Goal: Task Accomplishment & Management: Use online tool/utility

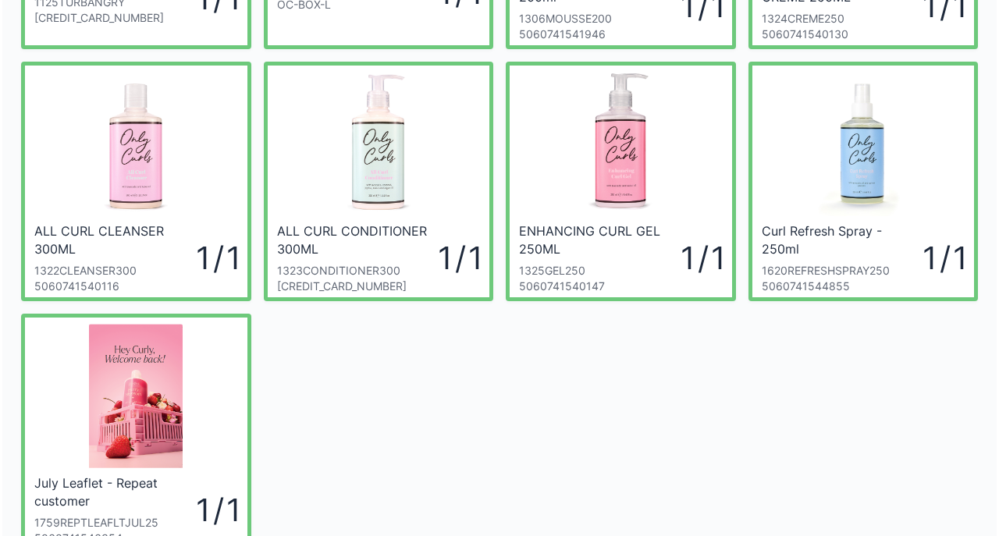
scroll to position [250, 0]
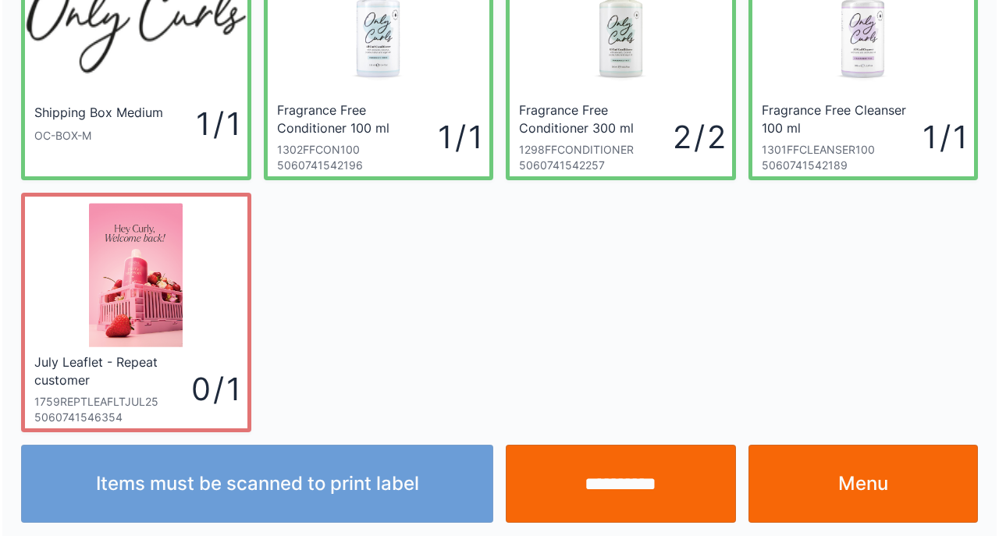
scroll to position [116, 0]
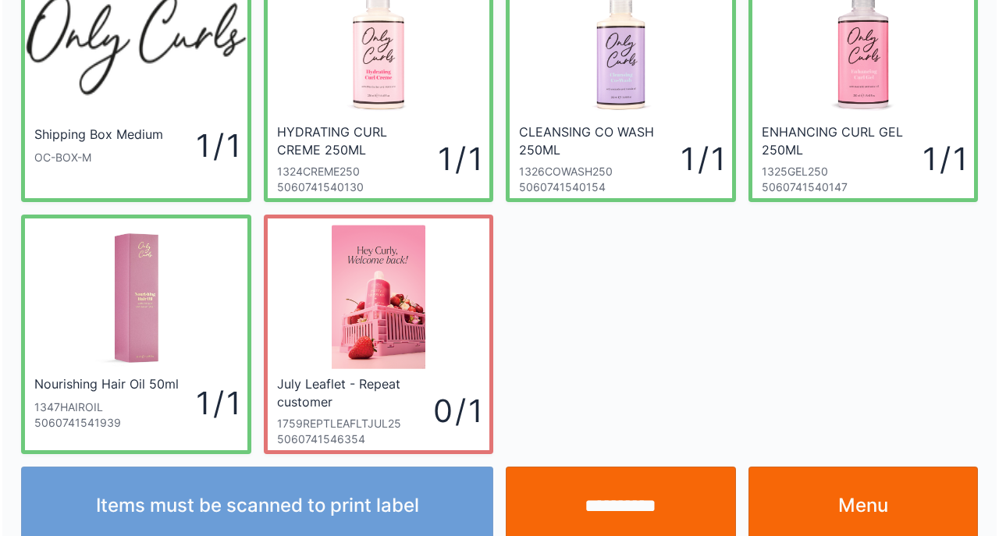
scroll to position [116, 0]
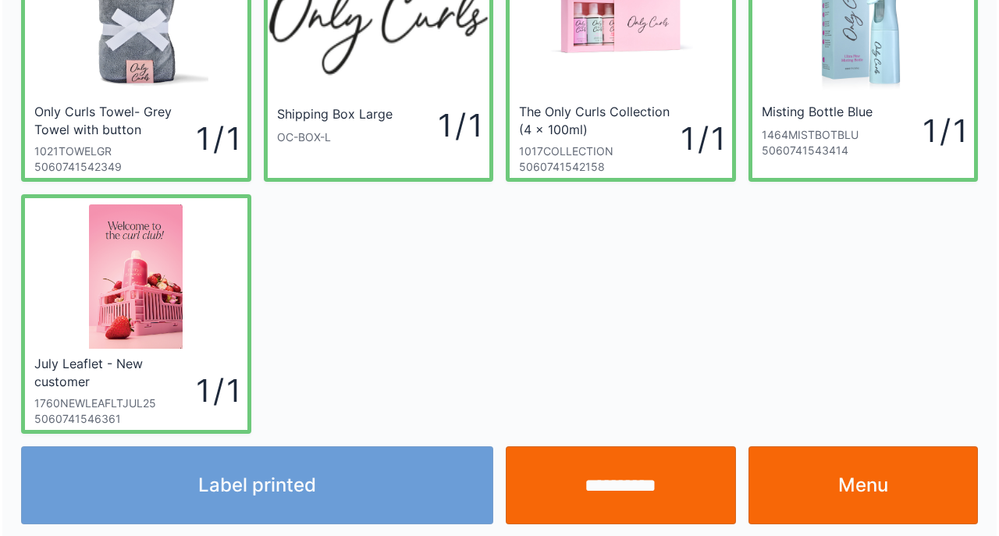
scroll to position [116, 0]
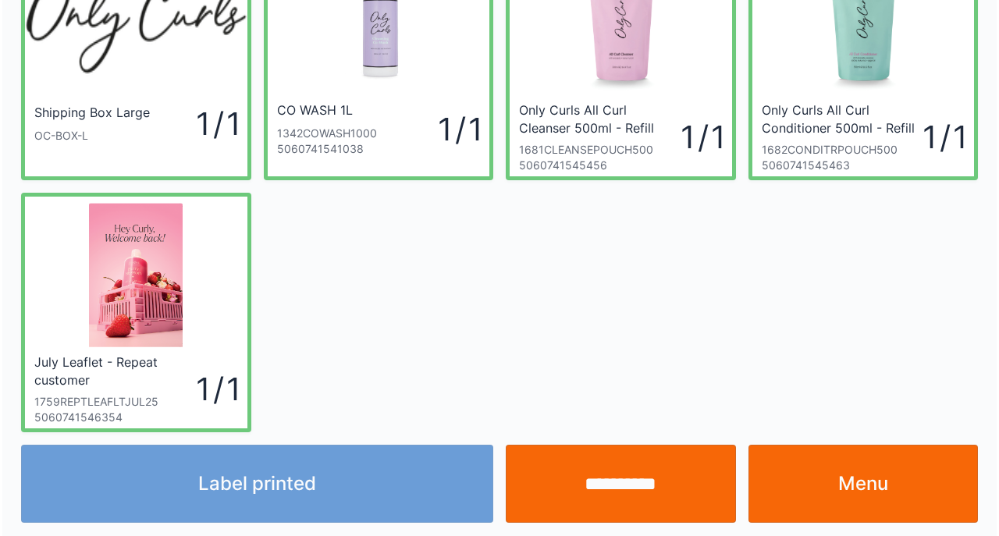
scroll to position [116, 0]
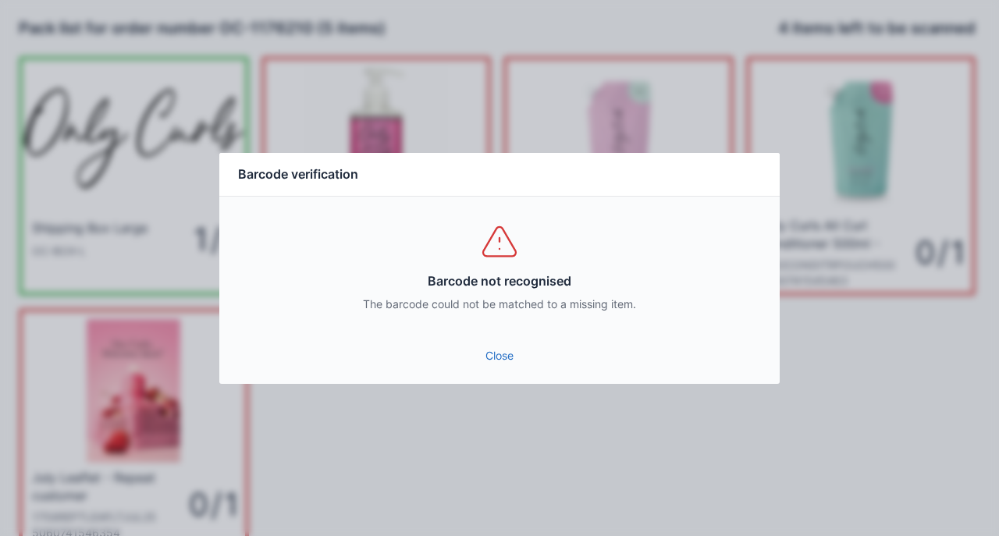
click at [479, 353] on link "Close" at bounding box center [500, 356] width 536 height 28
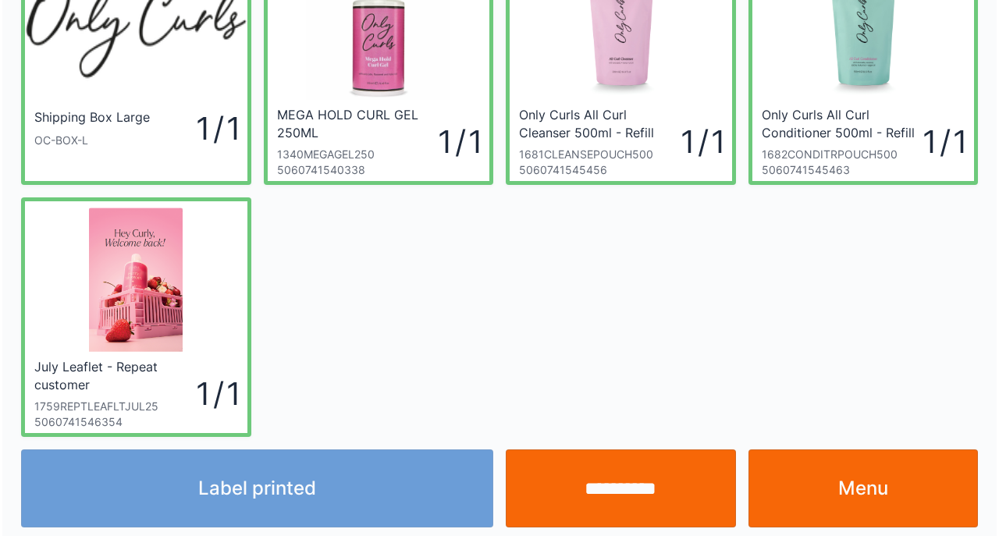
scroll to position [116, 0]
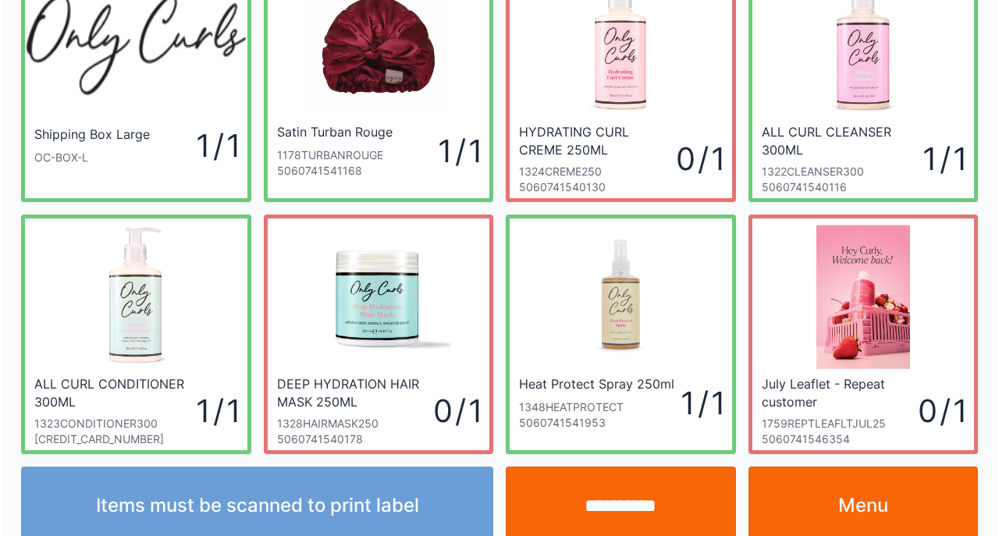
scroll to position [116, 0]
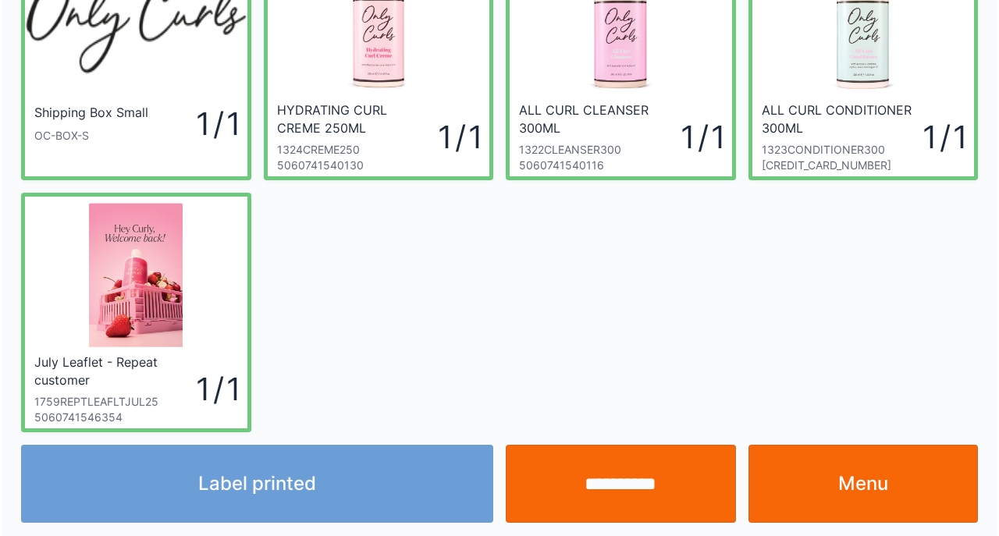
scroll to position [116, 0]
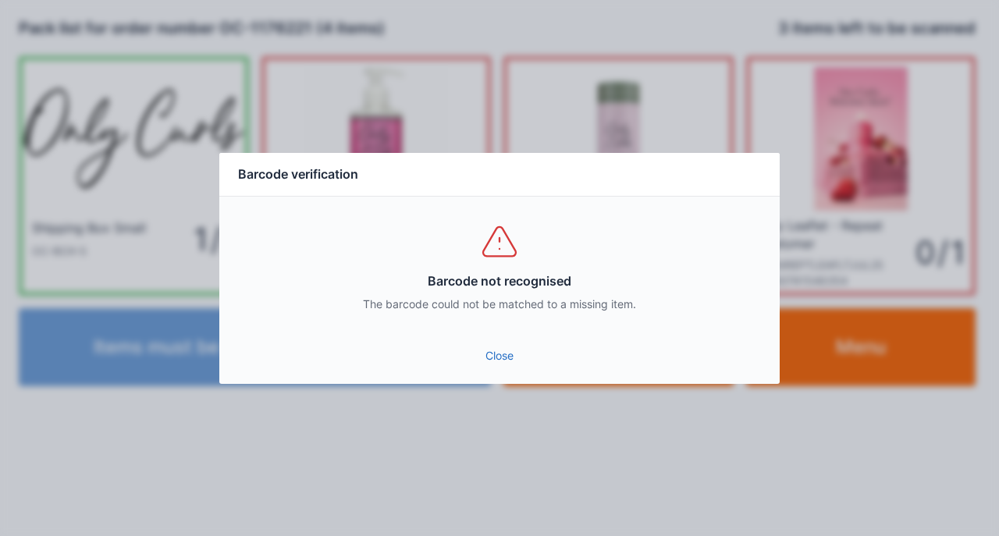
click at [486, 332] on div "Barcode not recognised The barcode could not be matched to a missing item." at bounding box center [499, 267] width 561 height 141
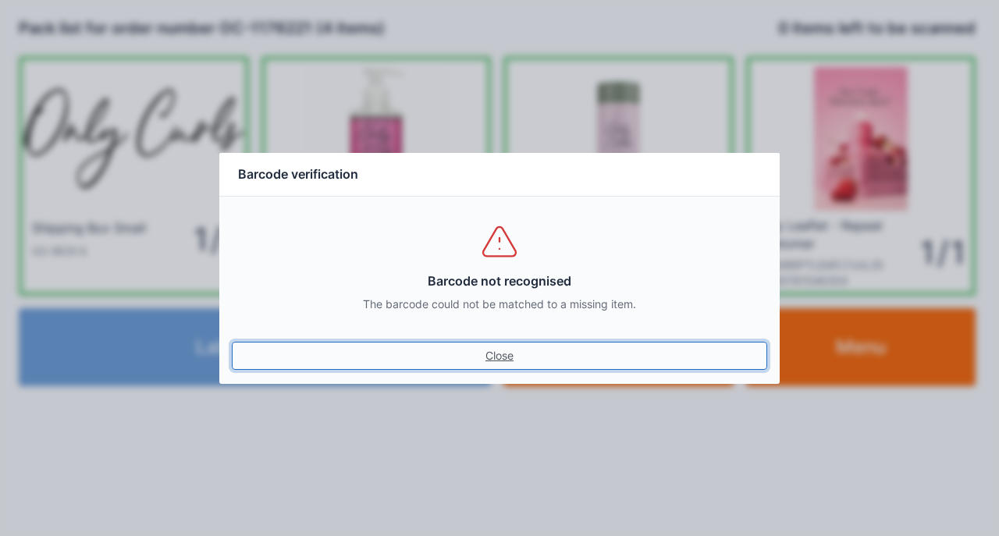
click at [232, 342] on link "Close" at bounding box center [500, 356] width 536 height 28
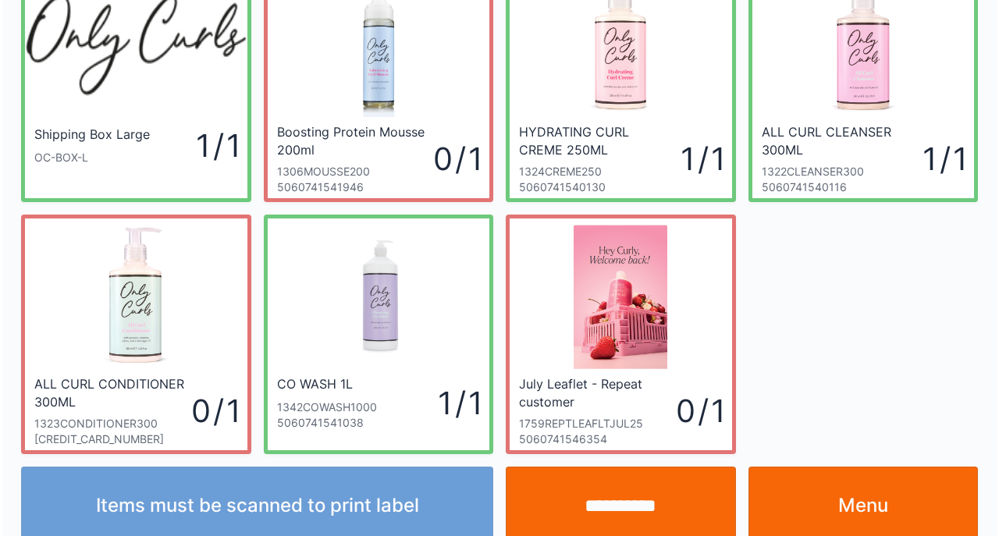
scroll to position [116, 0]
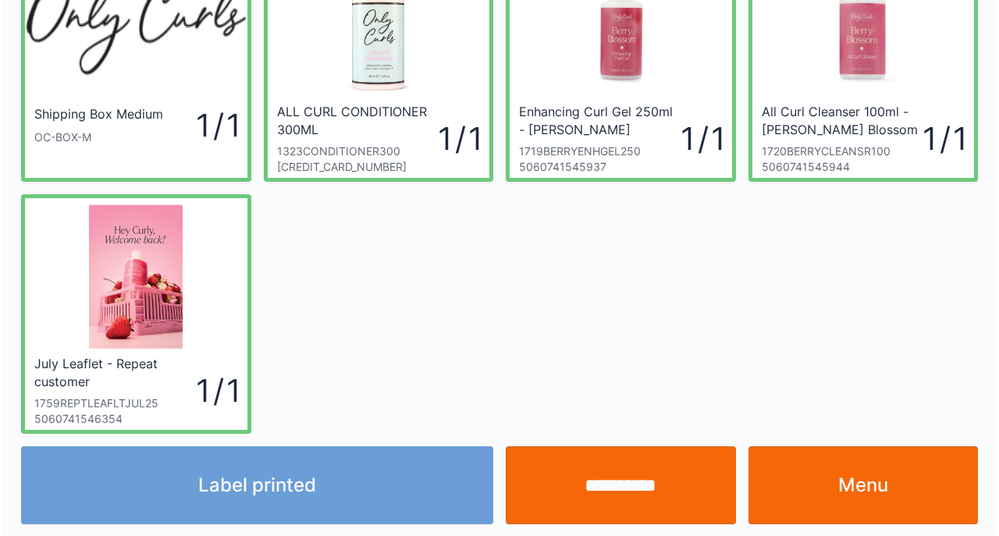
scroll to position [116, 0]
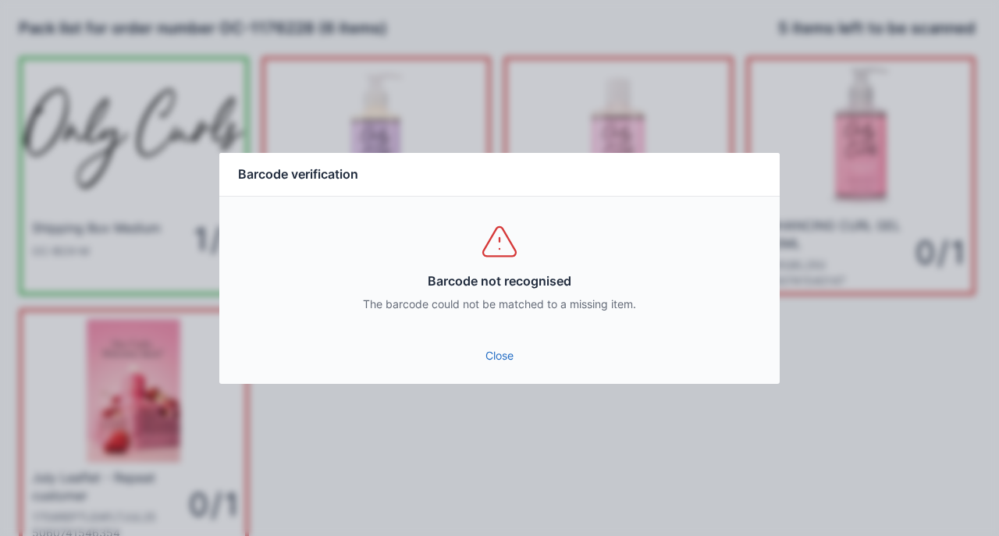
click at [500, 344] on link "Close" at bounding box center [500, 356] width 536 height 28
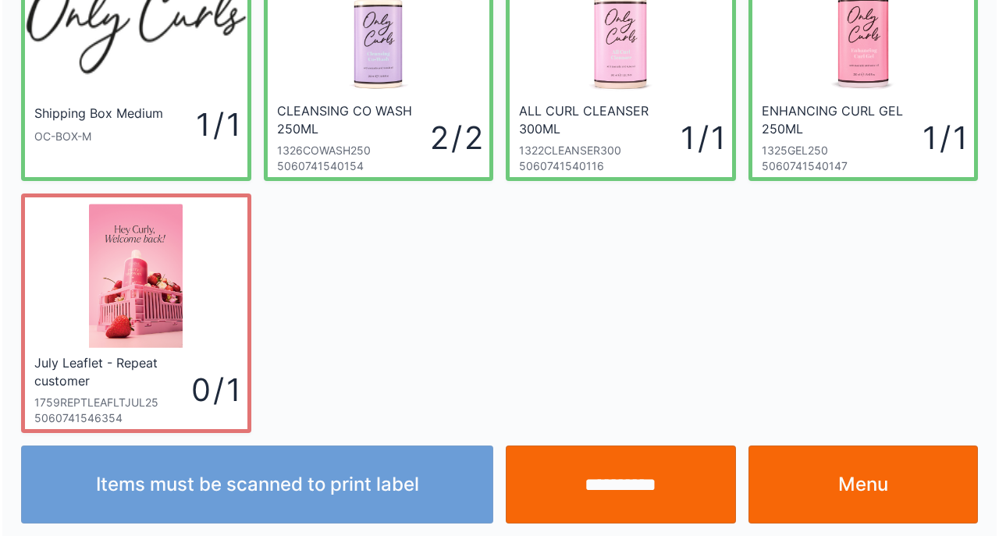
scroll to position [116, 0]
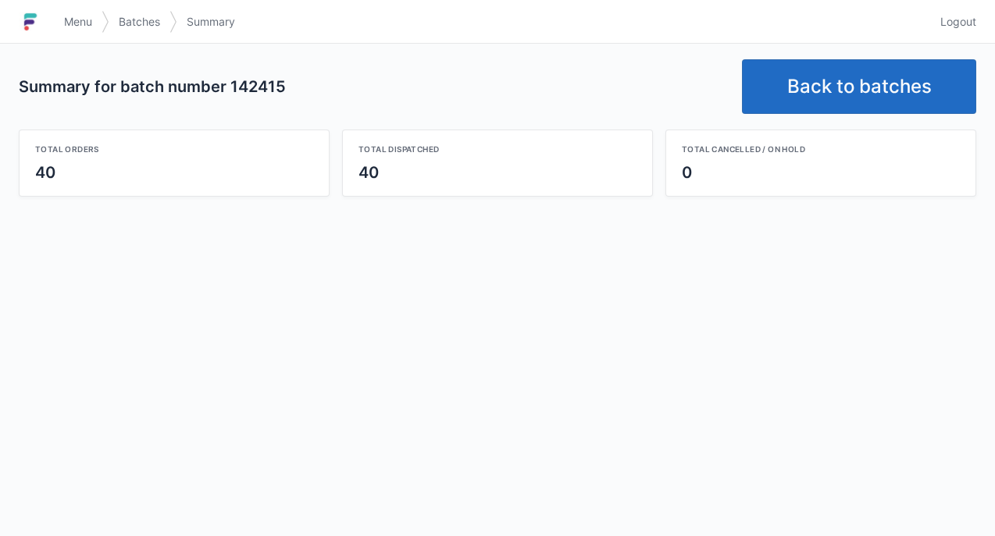
click at [874, 103] on link "Back to batches" at bounding box center [859, 86] width 234 height 55
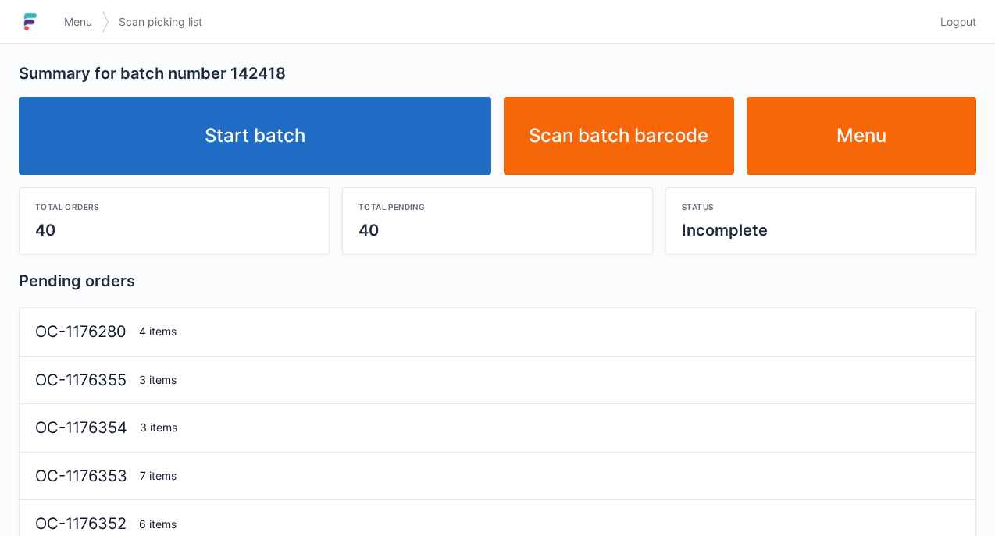
click at [315, 125] on link "Start batch" at bounding box center [255, 136] width 472 height 78
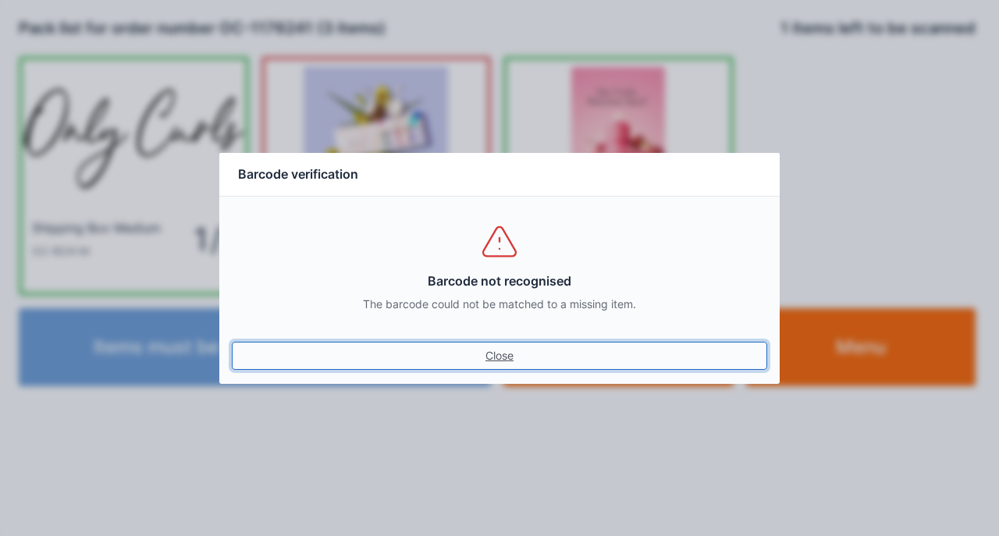
click at [495, 353] on link "Close" at bounding box center [500, 356] width 536 height 28
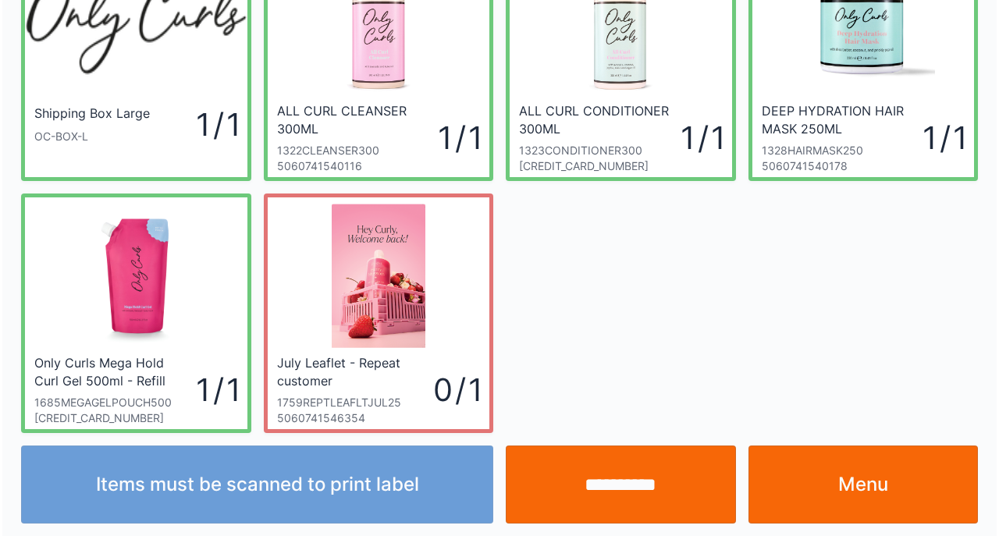
scroll to position [116, 0]
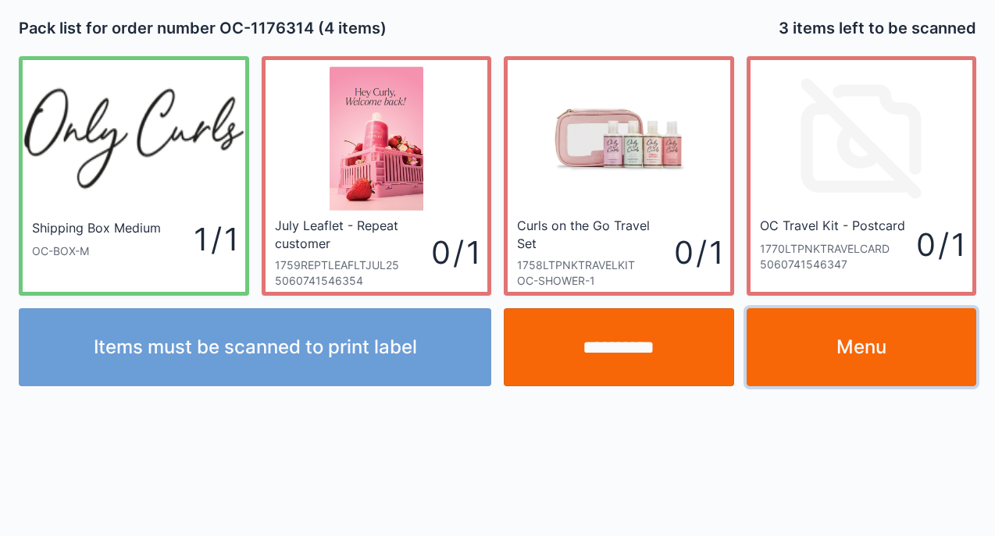
click at [848, 357] on link "Menu" at bounding box center [861, 347] width 230 height 78
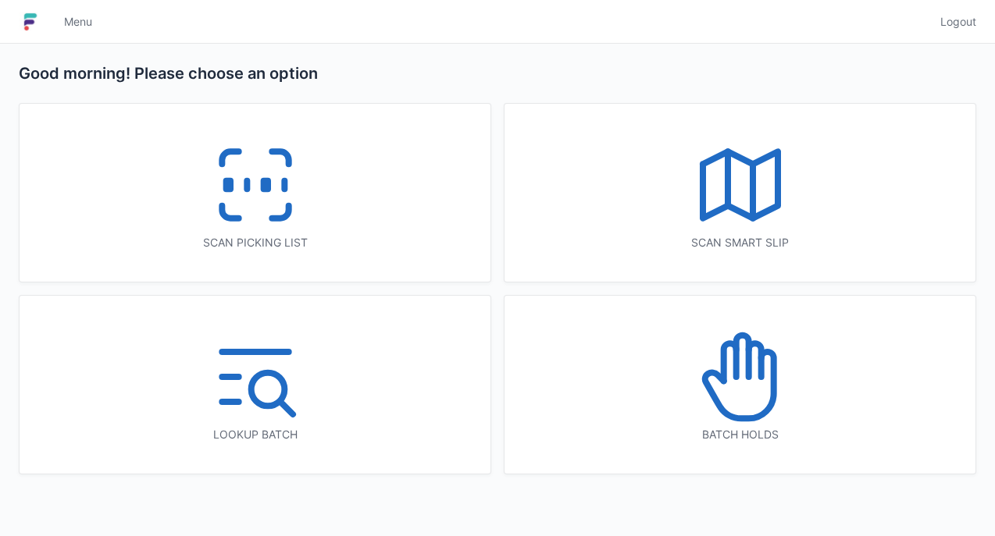
click at [298, 165] on icon at bounding box center [255, 185] width 100 height 100
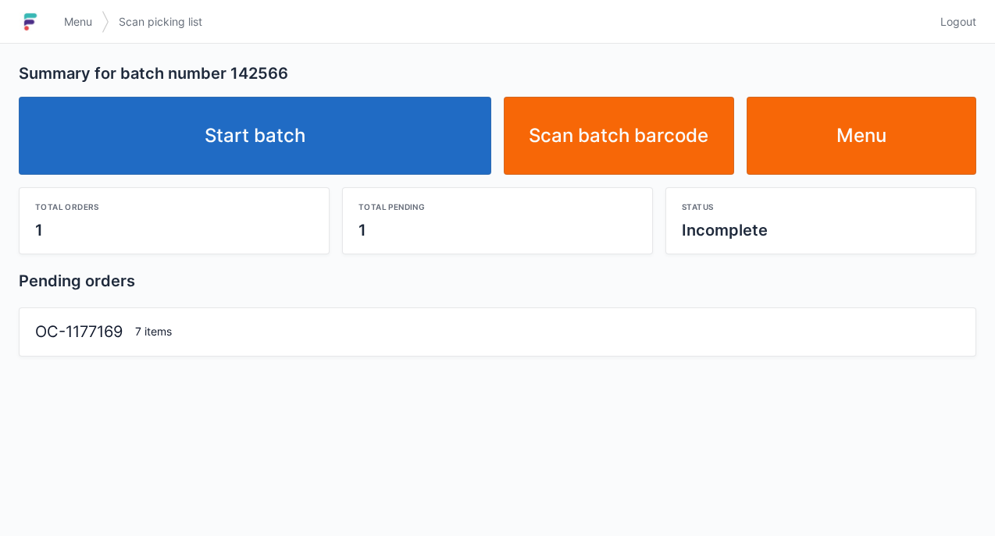
click at [263, 139] on link "Start batch" at bounding box center [255, 136] width 472 height 78
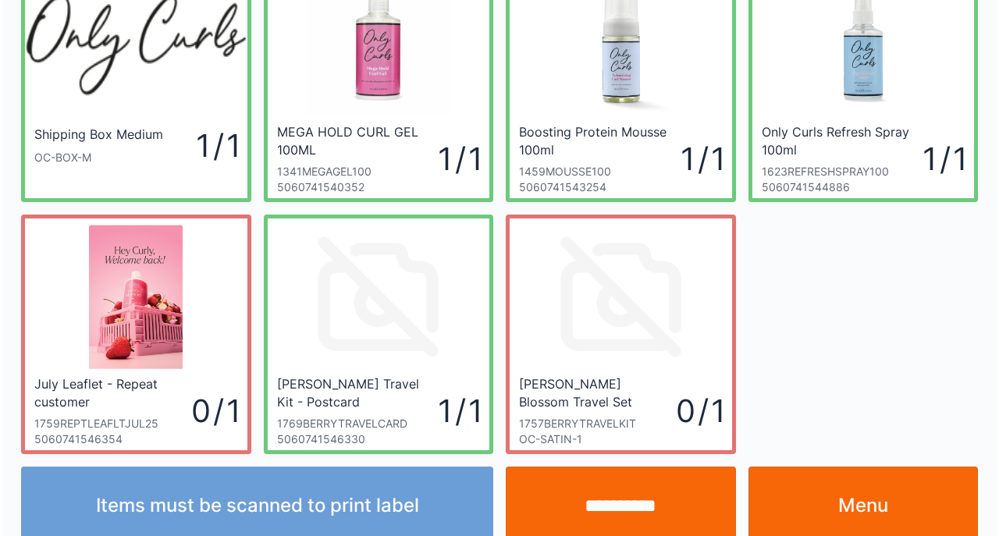
scroll to position [116, 0]
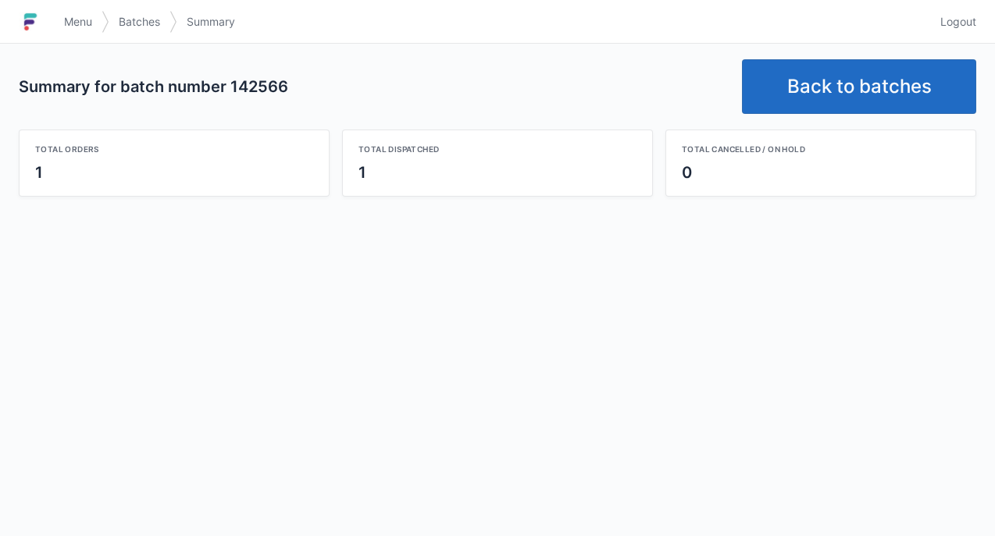
click at [827, 90] on link "Back to batches" at bounding box center [859, 86] width 234 height 55
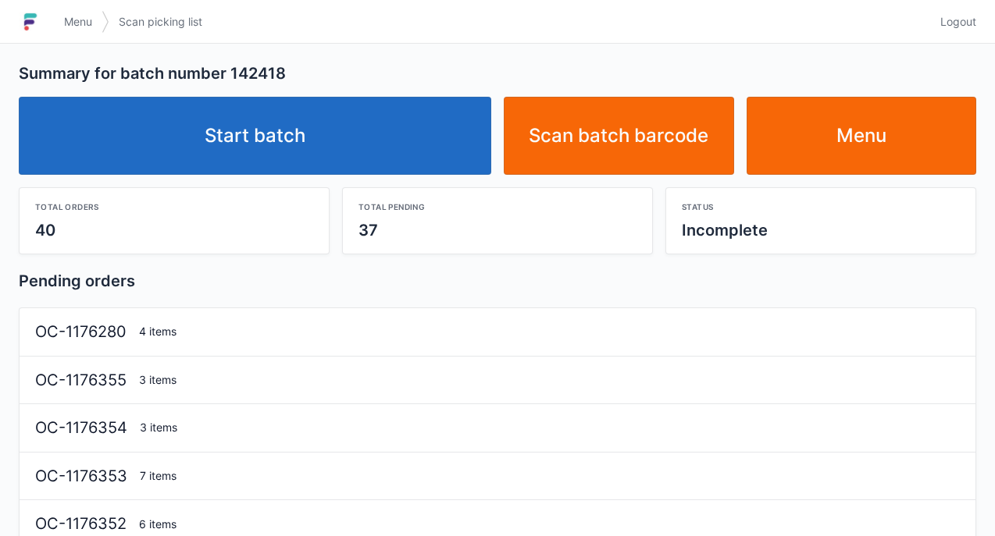
click at [310, 122] on link "Start batch" at bounding box center [255, 136] width 472 height 78
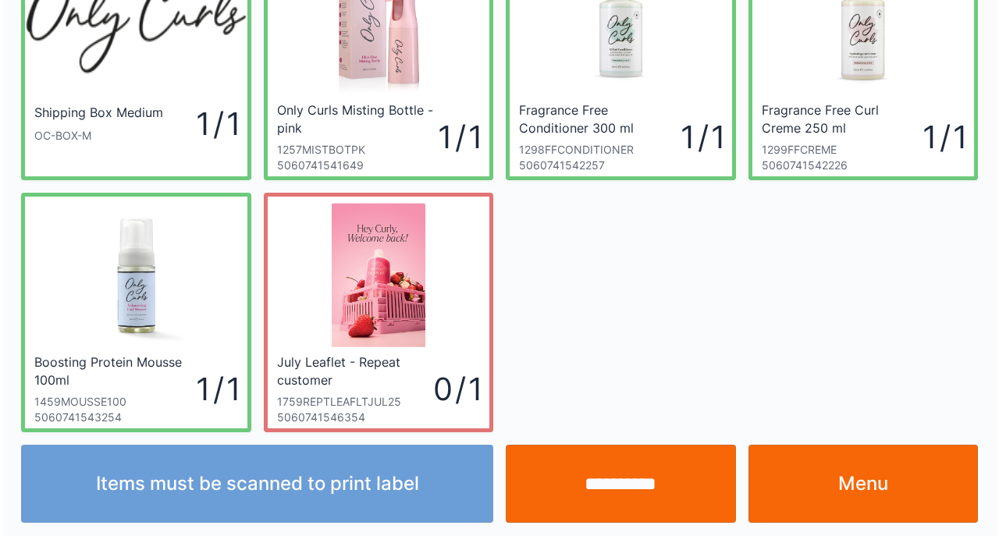
scroll to position [116, 0]
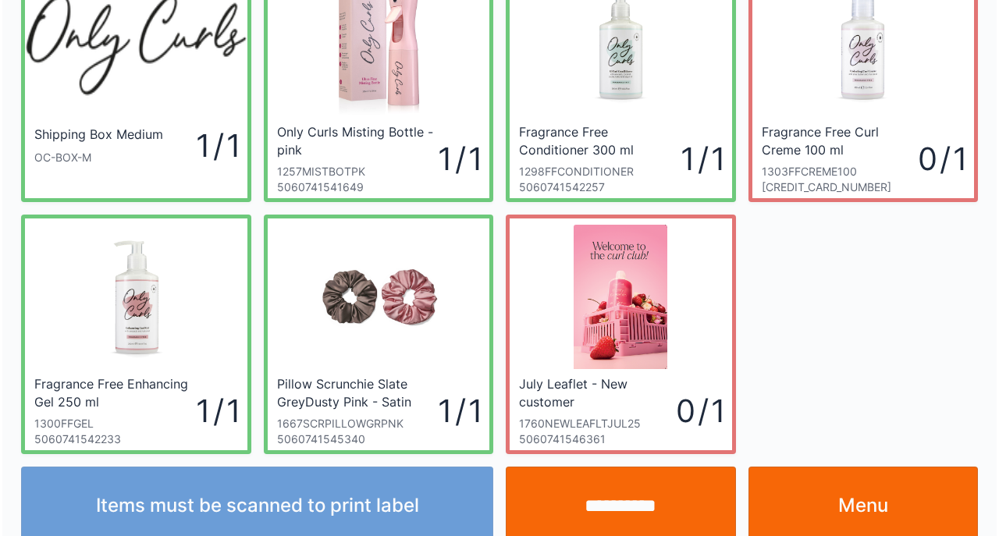
scroll to position [116, 0]
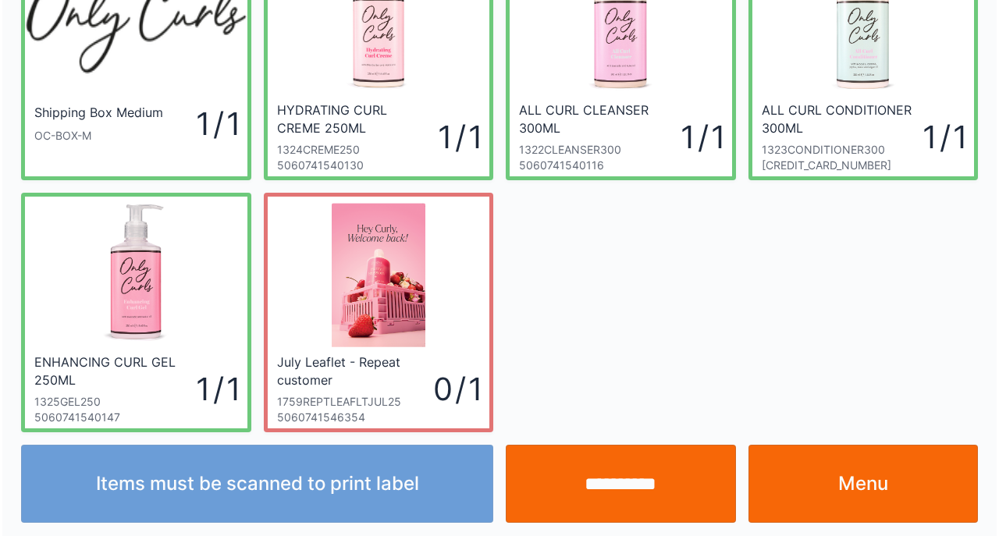
scroll to position [116, 0]
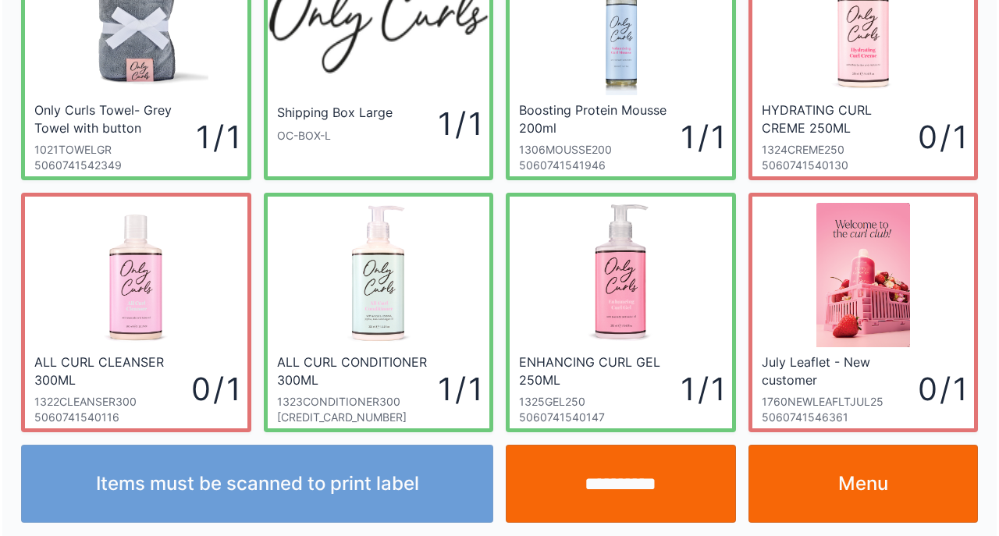
scroll to position [116, 0]
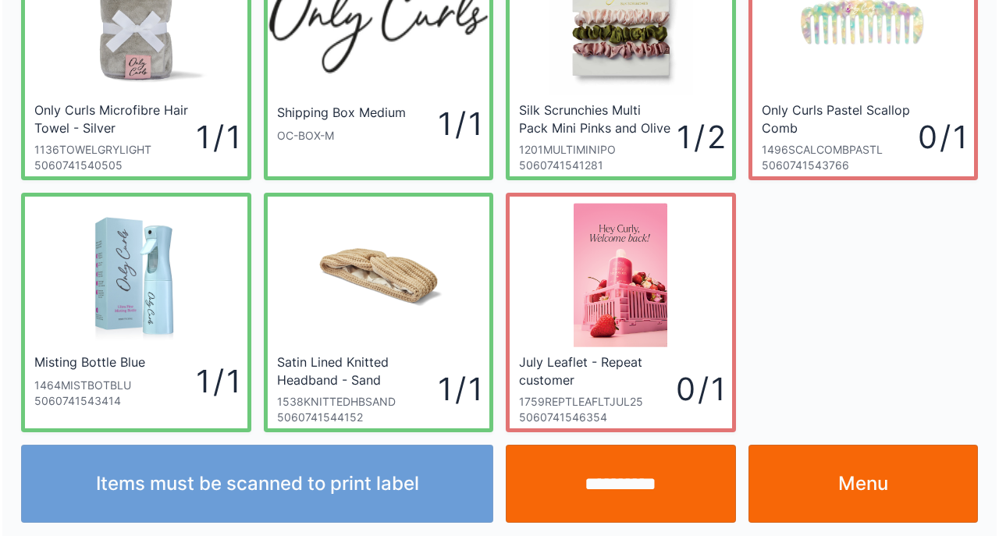
scroll to position [116, 0]
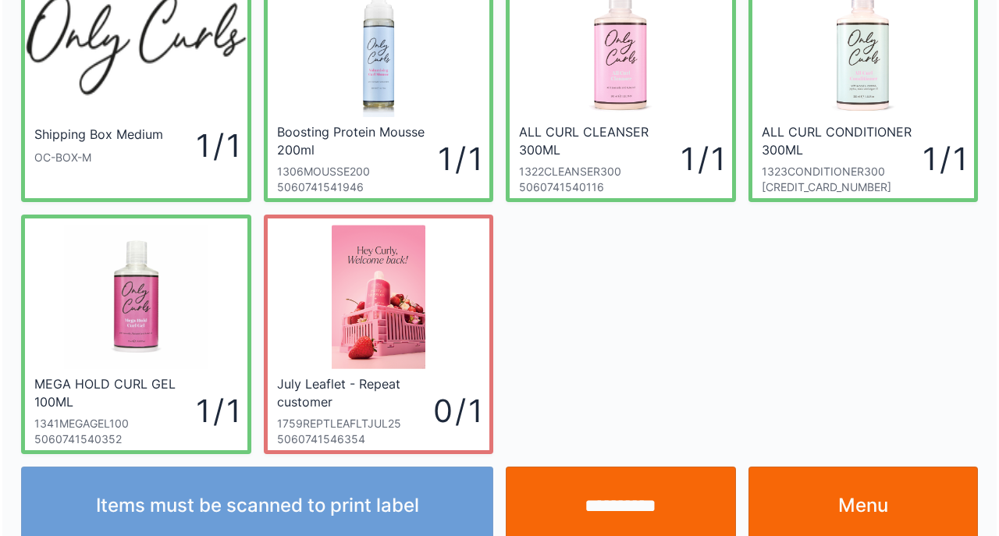
scroll to position [116, 0]
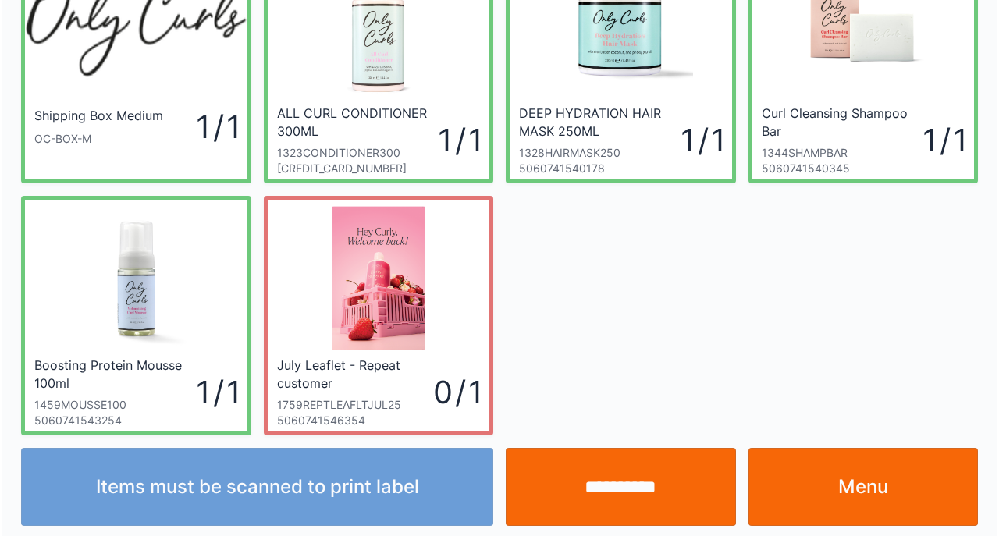
scroll to position [116, 0]
